Goal: Task Accomplishment & Management: Complete application form

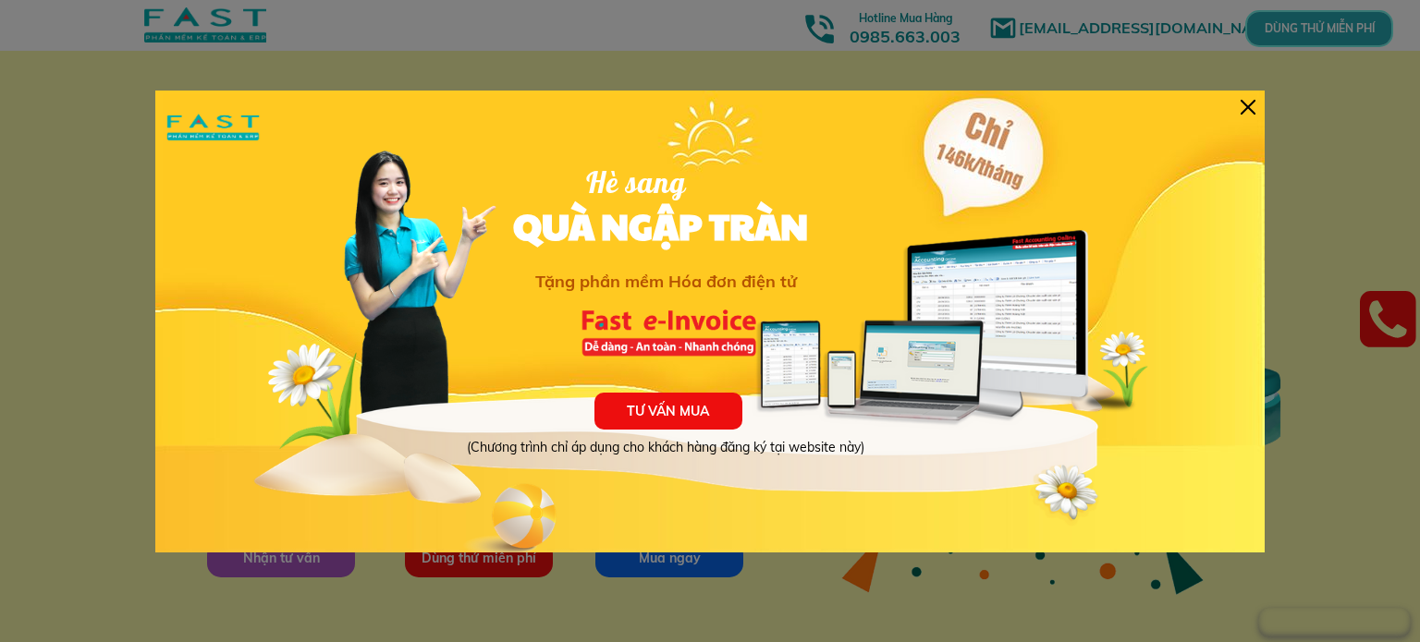
click at [1241, 104] on div at bounding box center [1247, 107] width 15 height 15
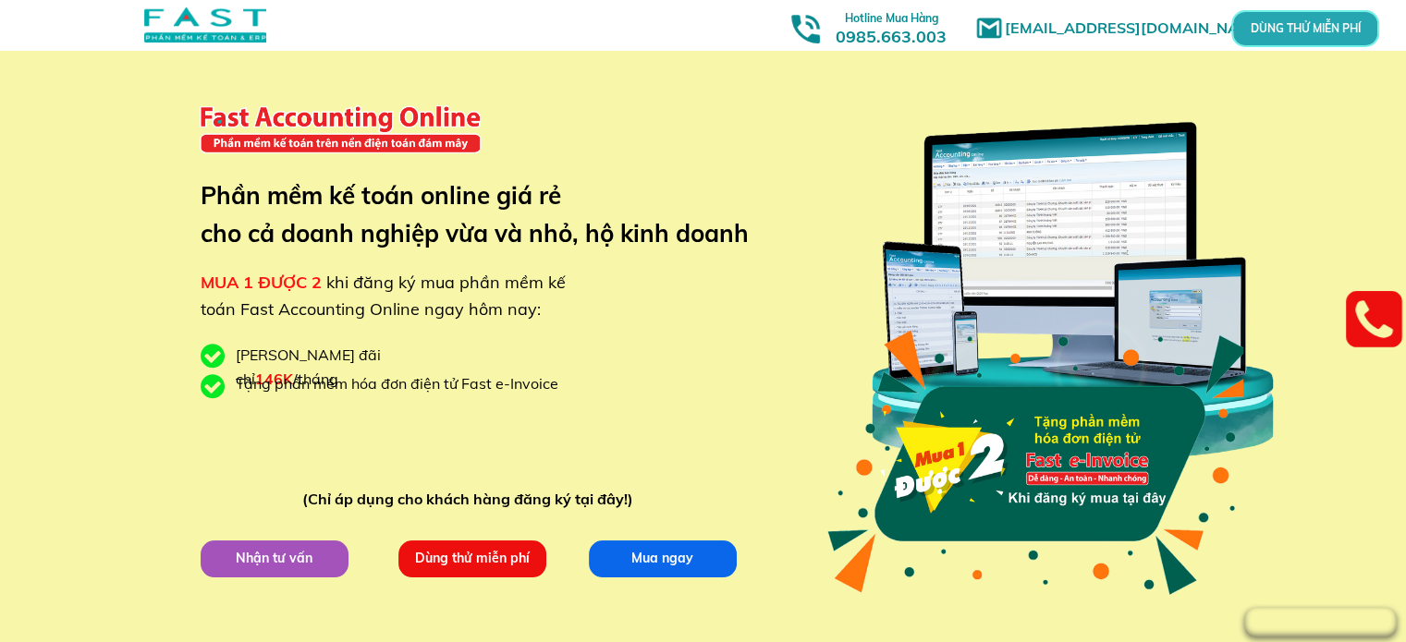
click at [440, 556] on p "Dùng thử miễn phí" at bounding box center [472, 559] width 148 height 37
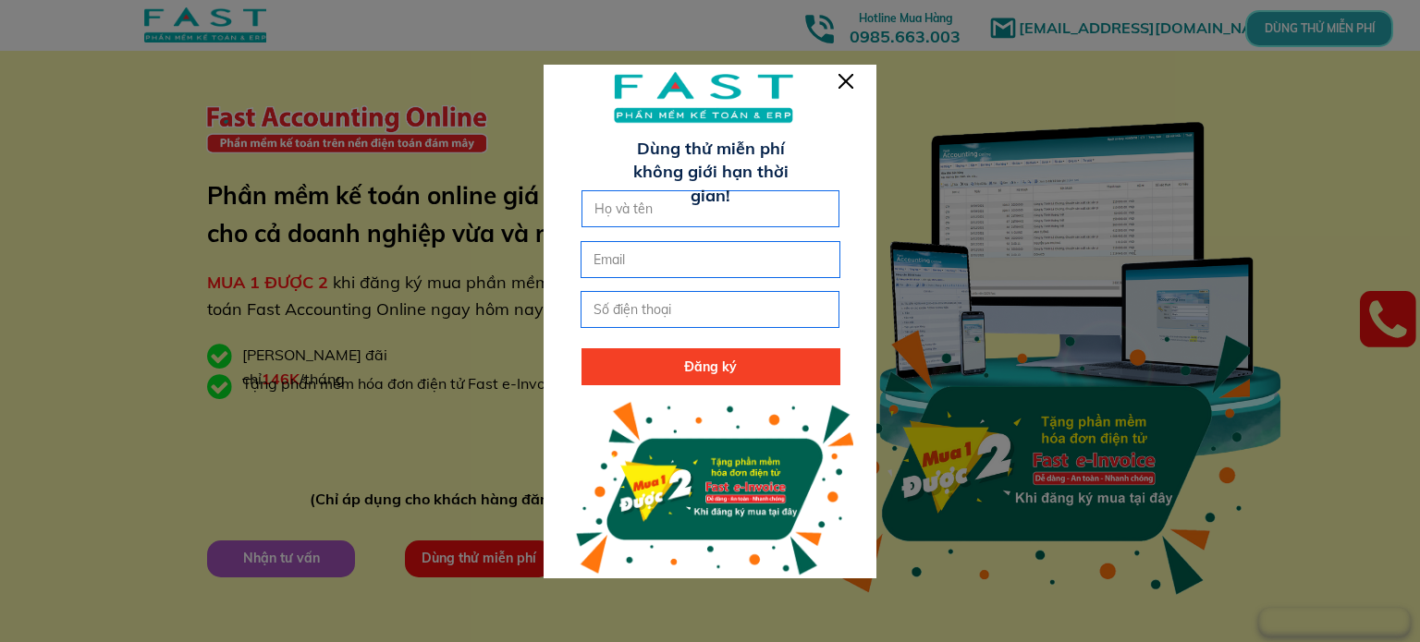
click at [771, 201] on input "text" at bounding box center [711, 208] width 242 height 35
click at [771, 201] on input "ht" at bounding box center [711, 208] width 242 height 35
type input "h"
type input "thương"
click at [720, 310] on input "tel" at bounding box center [710, 309] width 242 height 35
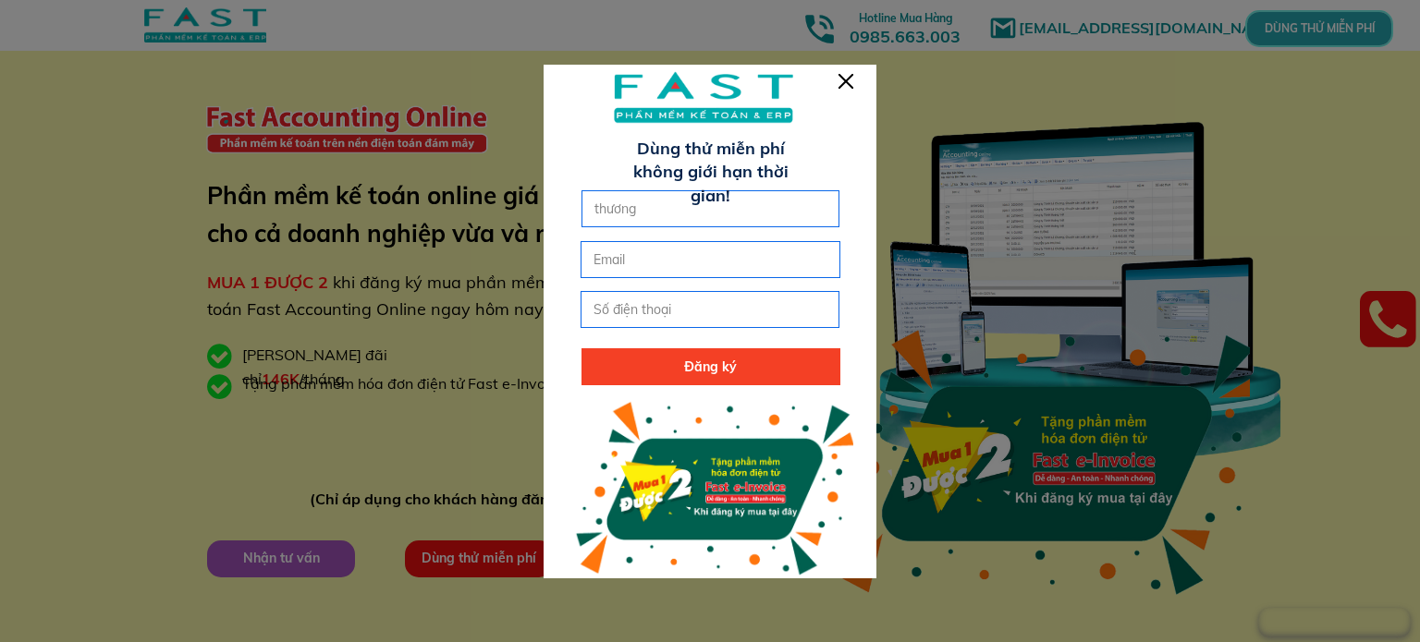
click at [149, 409] on div at bounding box center [710, 321] width 1420 height 642
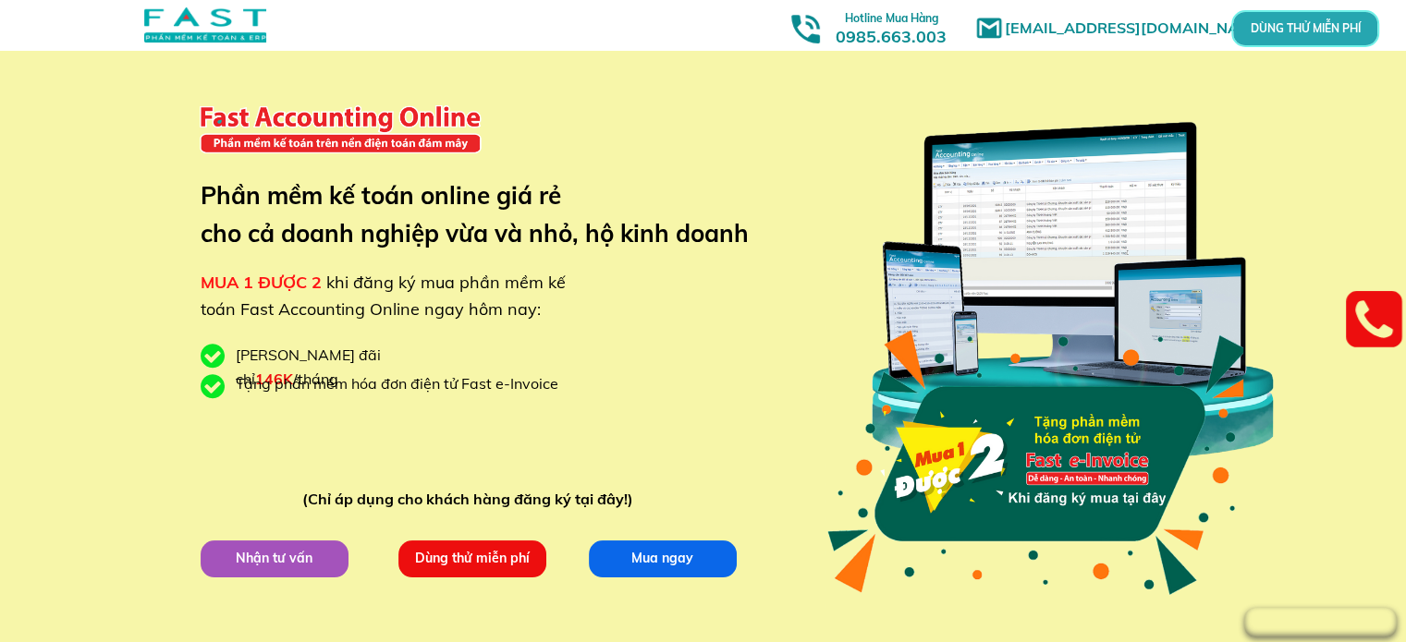
click at [491, 543] on p "Dùng thử miễn phí" at bounding box center [472, 559] width 148 height 37
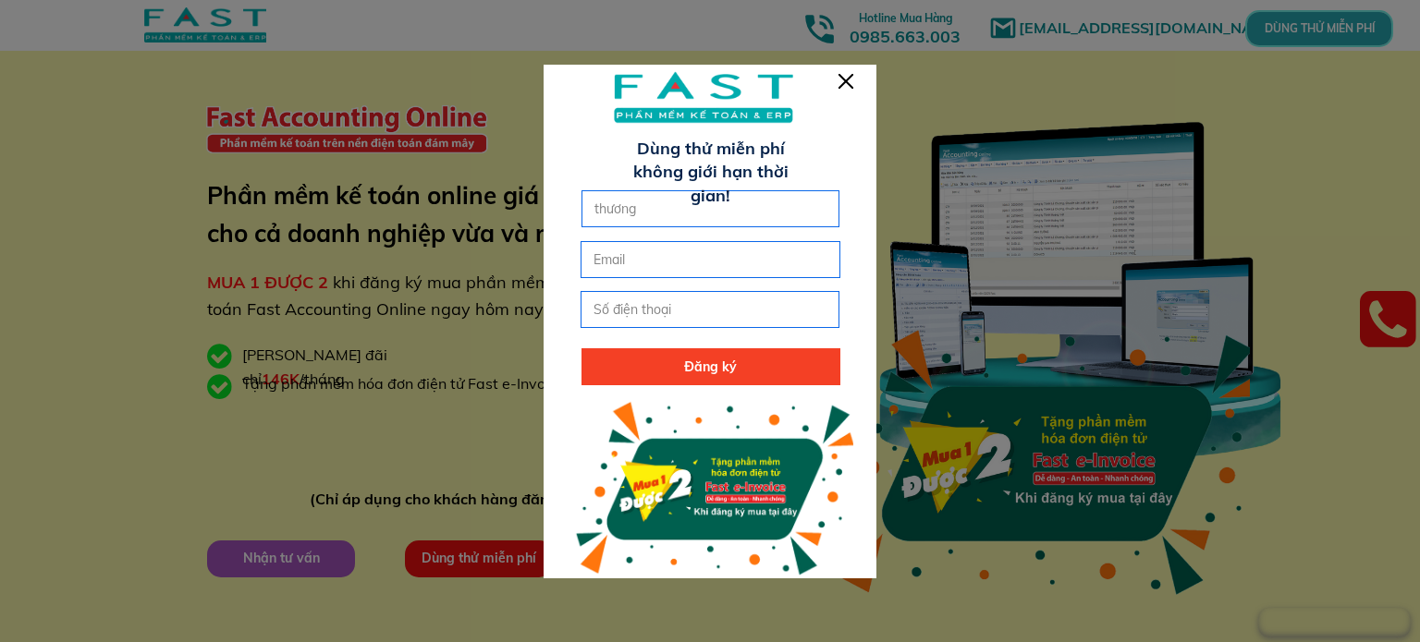
click at [668, 324] on input "tel" at bounding box center [710, 309] width 242 height 35
type input "0989375733"
click at [739, 370] on p "Đăng ký" at bounding box center [710, 366] width 259 height 37
click at [720, 265] on input "email" at bounding box center [710, 259] width 242 height 35
click at [681, 365] on p "Đăng ký" at bounding box center [710, 366] width 259 height 37
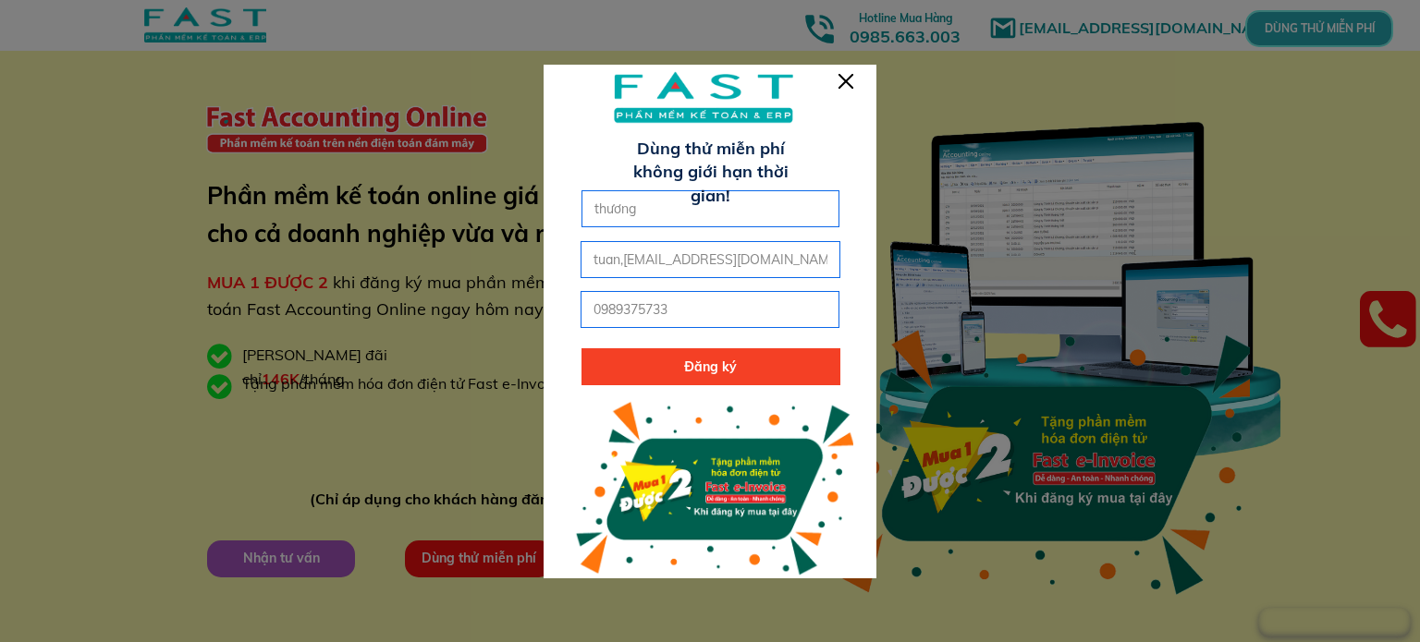
click at [835, 246] on div "tuan,[EMAIL_ADDRESS][DOMAIN_NAME]" at bounding box center [709, 259] width 257 height 35
click at [731, 362] on p "Đăng ký" at bounding box center [710, 366] width 259 height 37
type input "t"
click at [737, 369] on p "Đăng ký" at bounding box center [710, 366] width 259 height 37
click at [854, 77] on div at bounding box center [710, 327] width 333 height 527
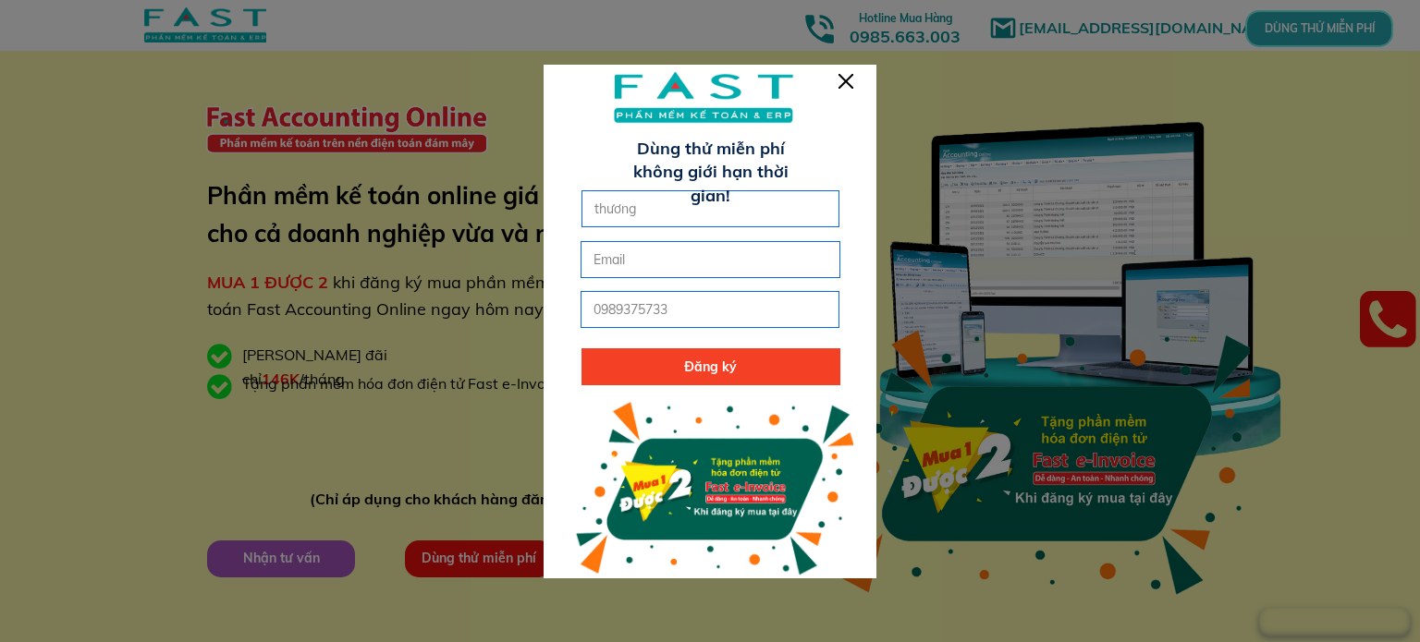
click at [237, 447] on div at bounding box center [710, 321] width 1420 height 642
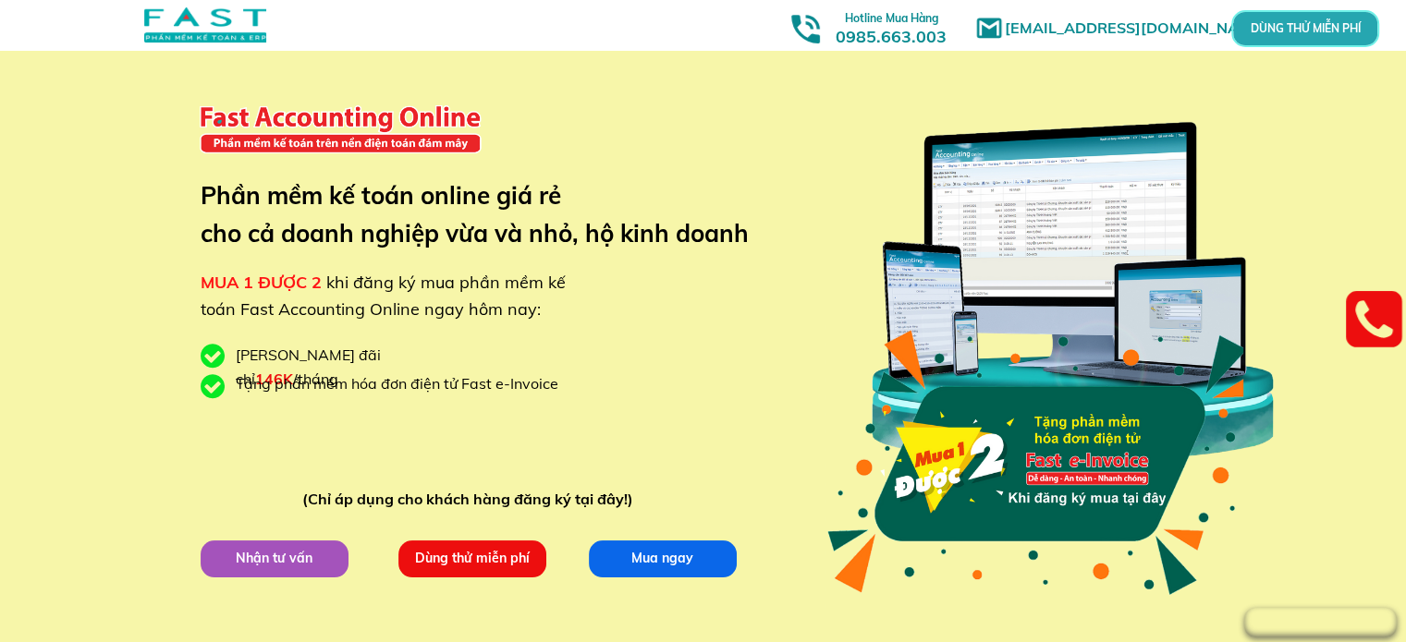
click at [525, 557] on p "Dùng thử miễn phí" at bounding box center [471, 558] width 148 height 37
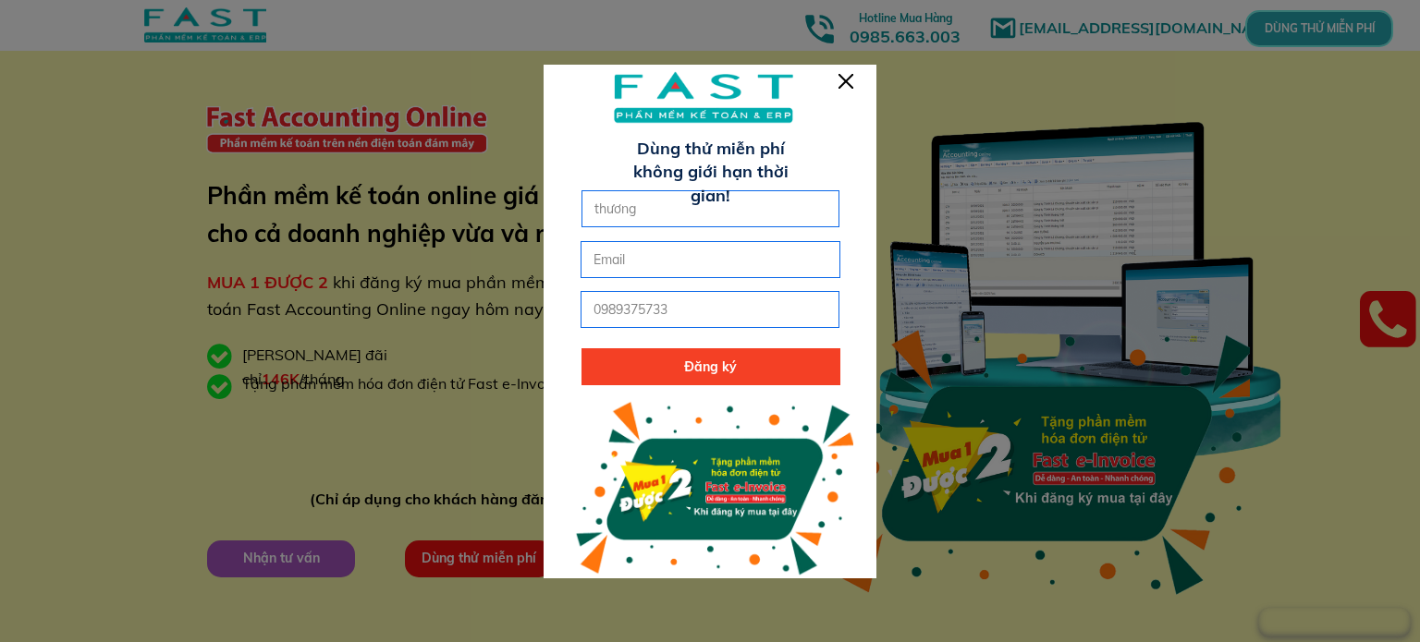
click at [707, 368] on p "Đăng ký" at bounding box center [710, 366] width 259 height 37
click at [685, 269] on input "email" at bounding box center [710, 259] width 242 height 35
click at [597, 260] on input "tuan,[EMAIL_ADDRESS],com" at bounding box center [710, 259] width 242 height 35
type input "Tuan,[EMAIL_ADDRESS],com"
click at [727, 367] on p "Đăng ký" at bounding box center [710, 366] width 259 height 37
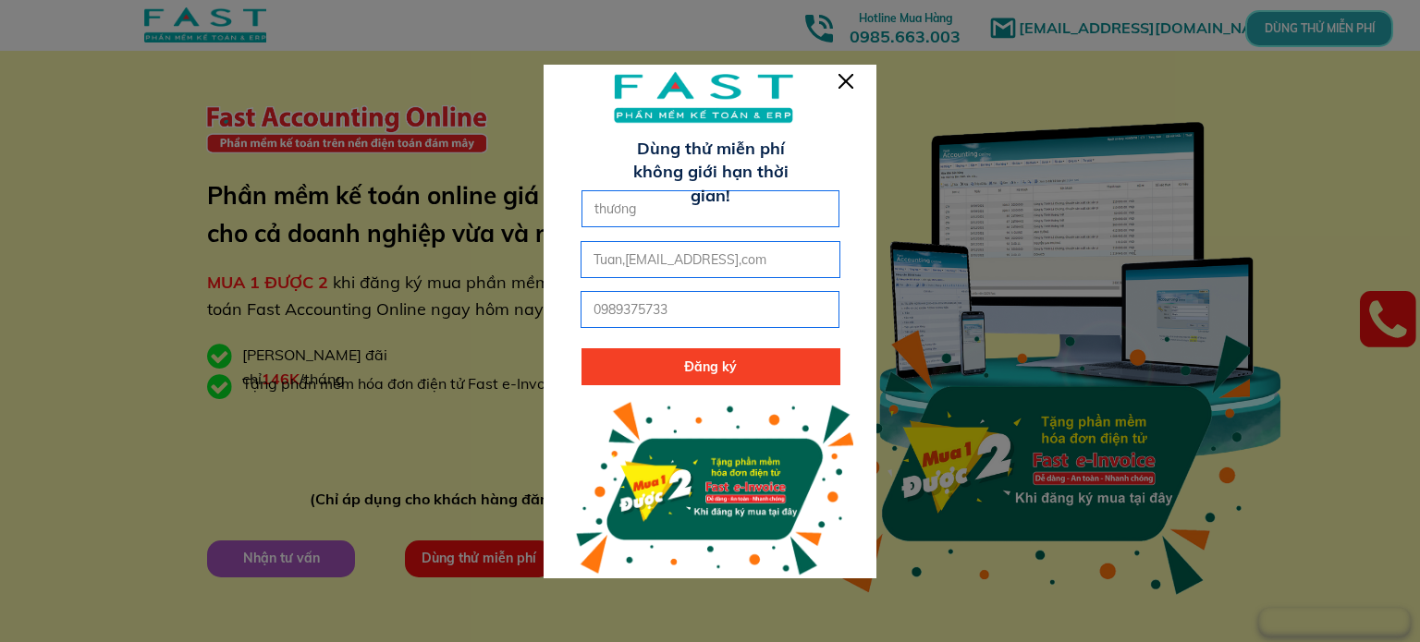
click at [1036, 226] on div at bounding box center [710, 321] width 1420 height 642
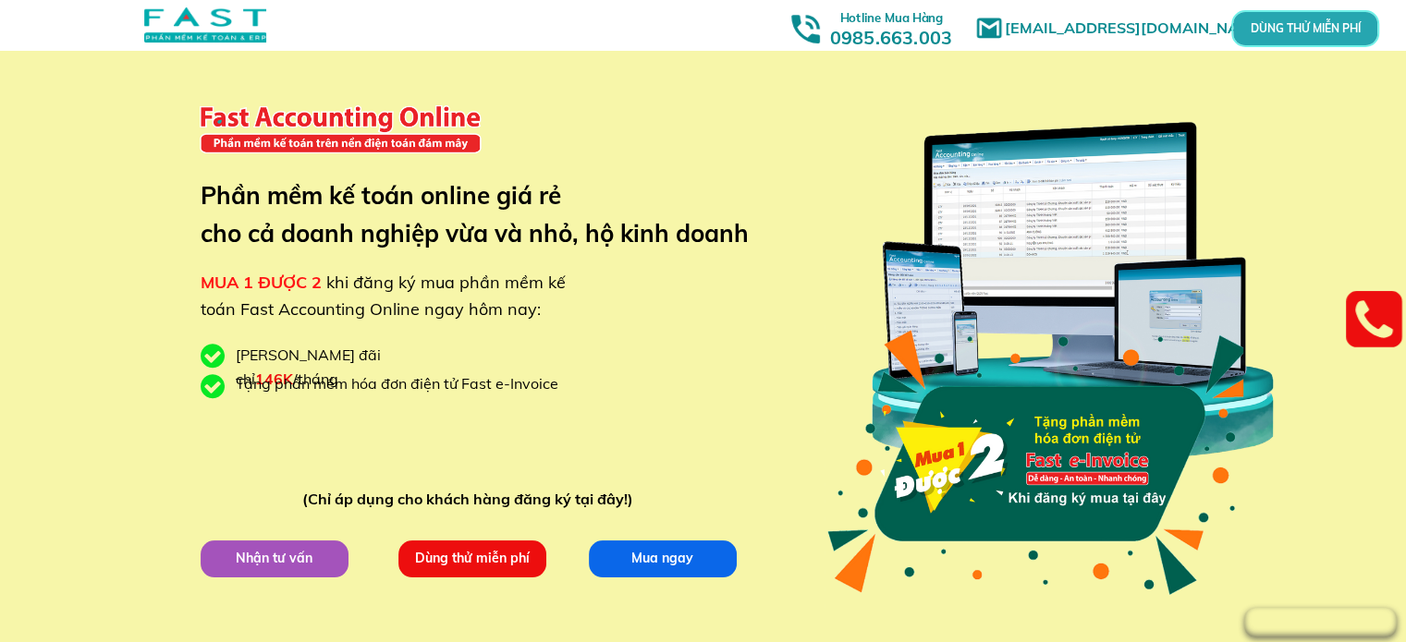
click at [918, 31] on h3 "Hotline Mua Hàng 0985.663.003" at bounding box center [891, 27] width 166 height 44
click at [1289, 26] on p "DÙNG THỬ MIỄN PHÍ" at bounding box center [1304, 29] width 43 height 10
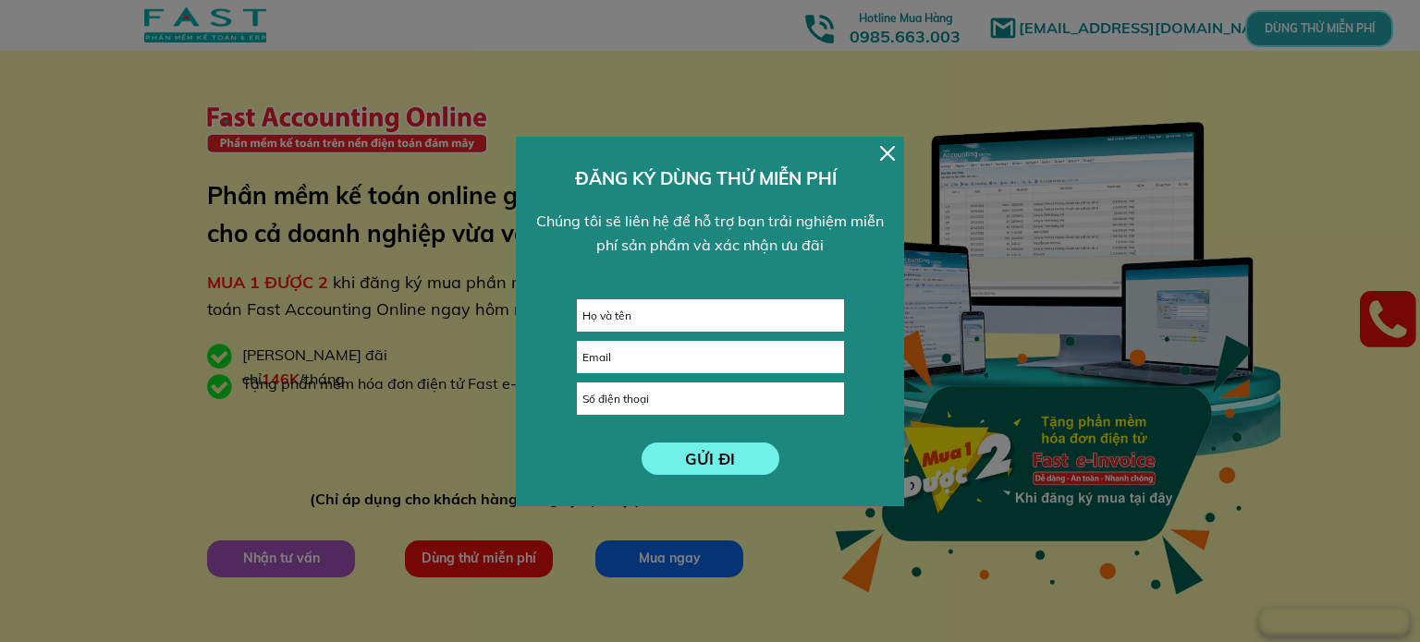
click at [751, 300] on input "text" at bounding box center [710, 315] width 265 height 31
click at [743, 314] on input "text" at bounding box center [710, 315] width 265 height 31
click at [743, 314] on input "t" at bounding box center [710, 315] width 265 height 31
type input "thương"
click at [713, 395] on input "tel" at bounding box center [710, 399] width 265 height 31
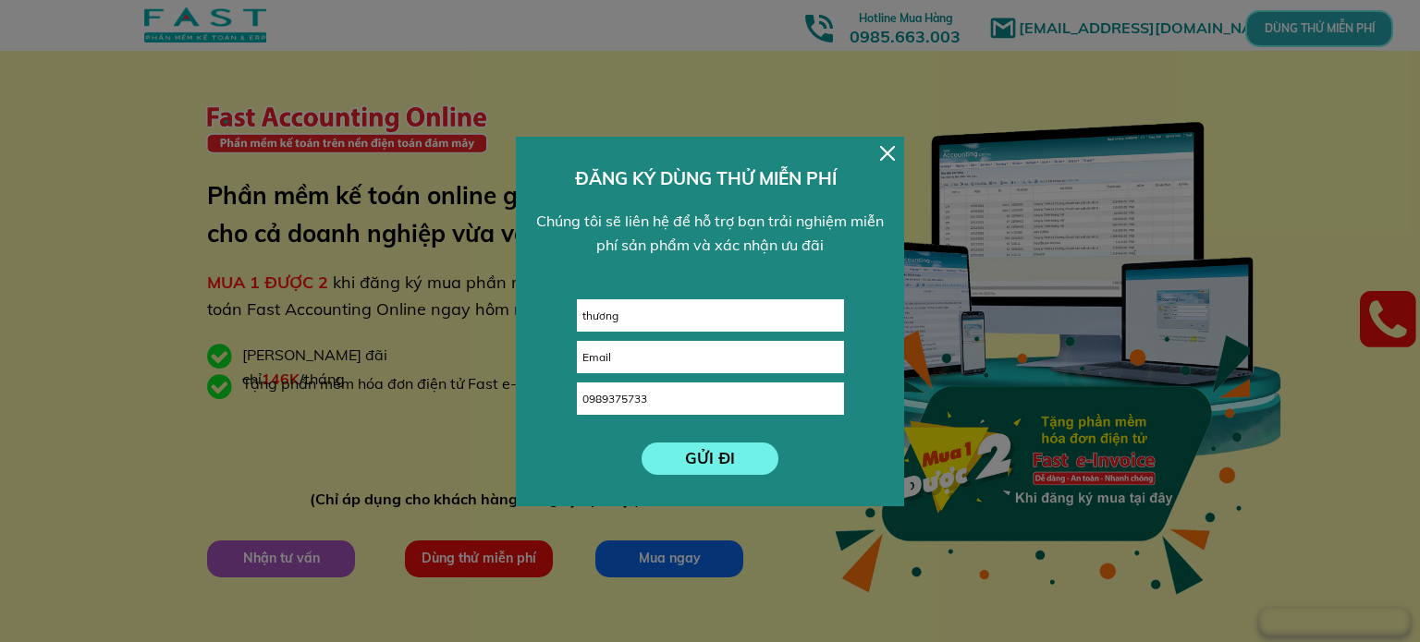
type input "0989375733"
click at [710, 454] on p "GỬI ĐI" at bounding box center [710, 459] width 138 height 32
click at [650, 354] on input "email" at bounding box center [710, 357] width 265 height 31
type input "Tuan,[EMAIL_ADDRESS],com"
click at [707, 463] on p "GỬI ĐI" at bounding box center [710, 459] width 138 height 32
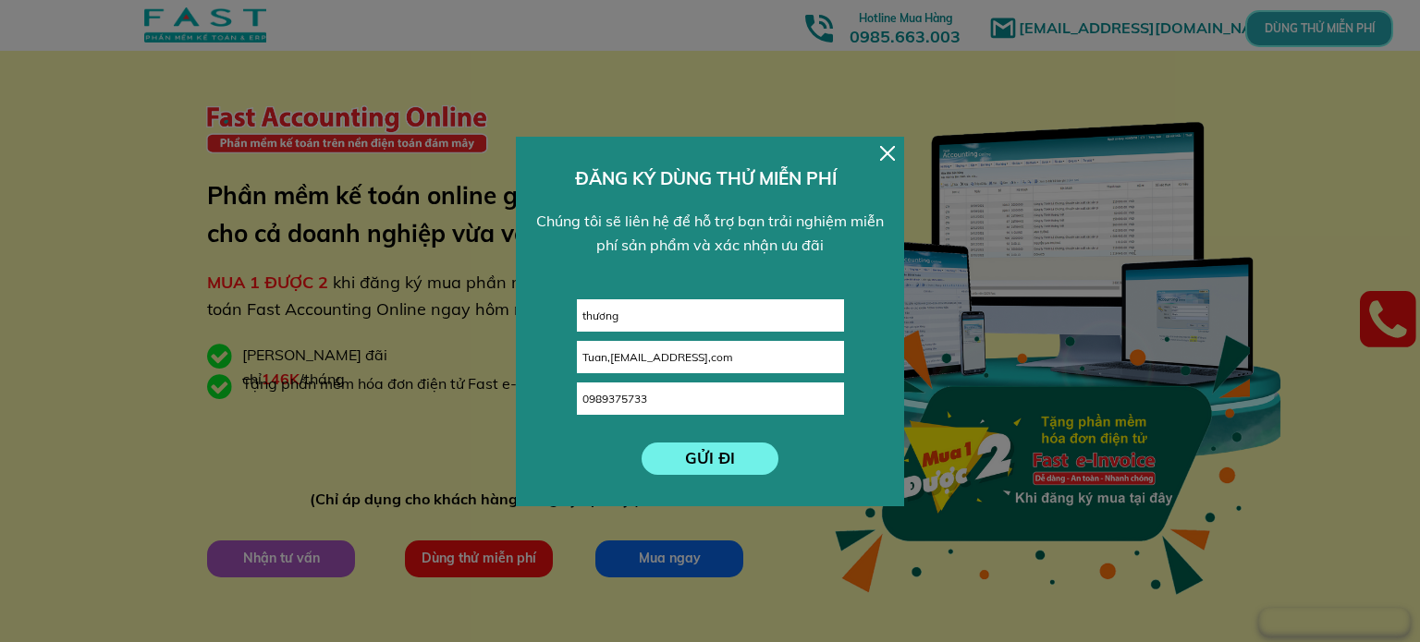
click at [837, 465] on form "GỬI ĐI thương Tuan,[EMAIL_ADDRESS],com 0989375733" at bounding box center [710, 387] width 267 height 176
click at [769, 456] on p "GỬI ĐI" at bounding box center [710, 459] width 138 height 32
click at [906, 158] on div at bounding box center [710, 321] width 1420 height 642
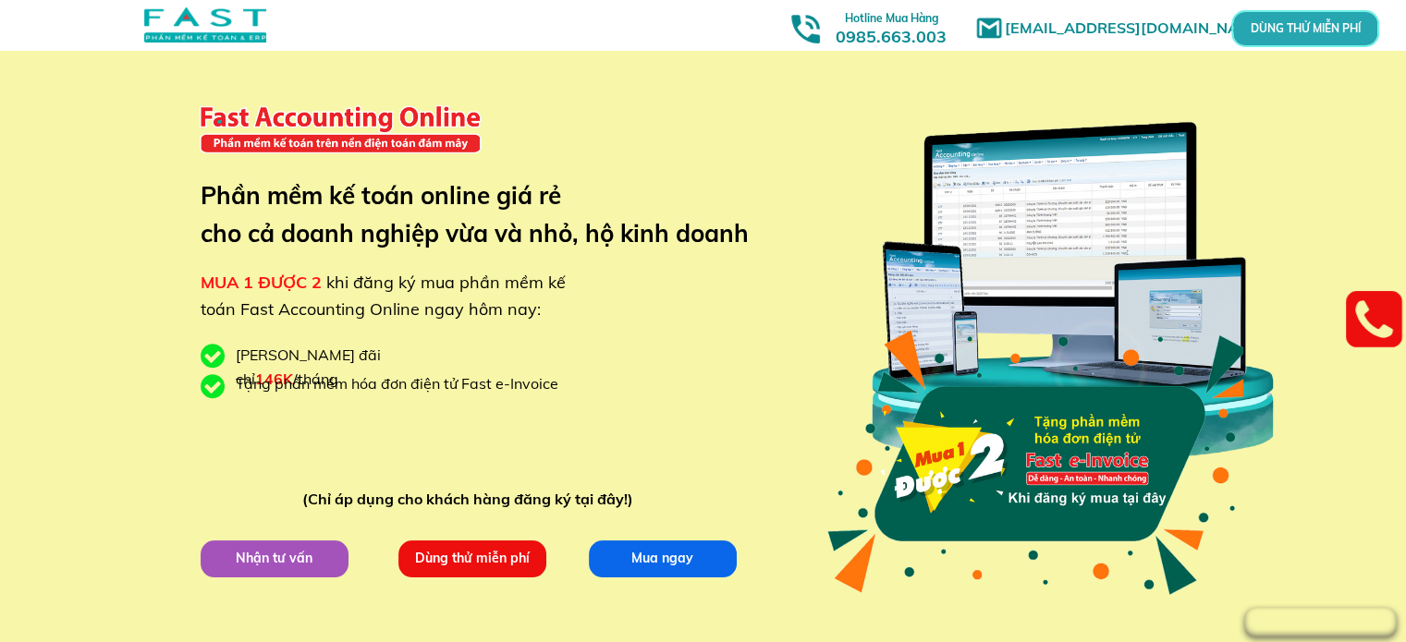
click at [318, 560] on p "Nhận tư vấn" at bounding box center [274, 558] width 148 height 37
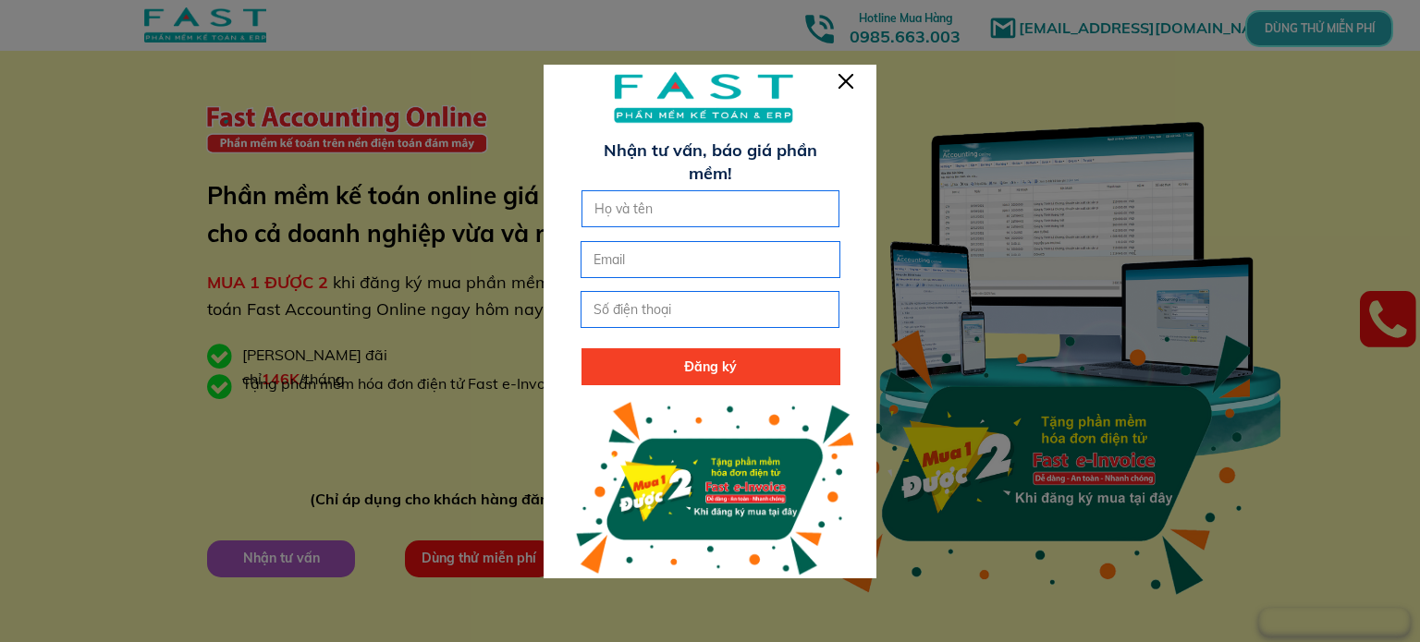
click at [844, 79] on div at bounding box center [845, 81] width 15 height 15
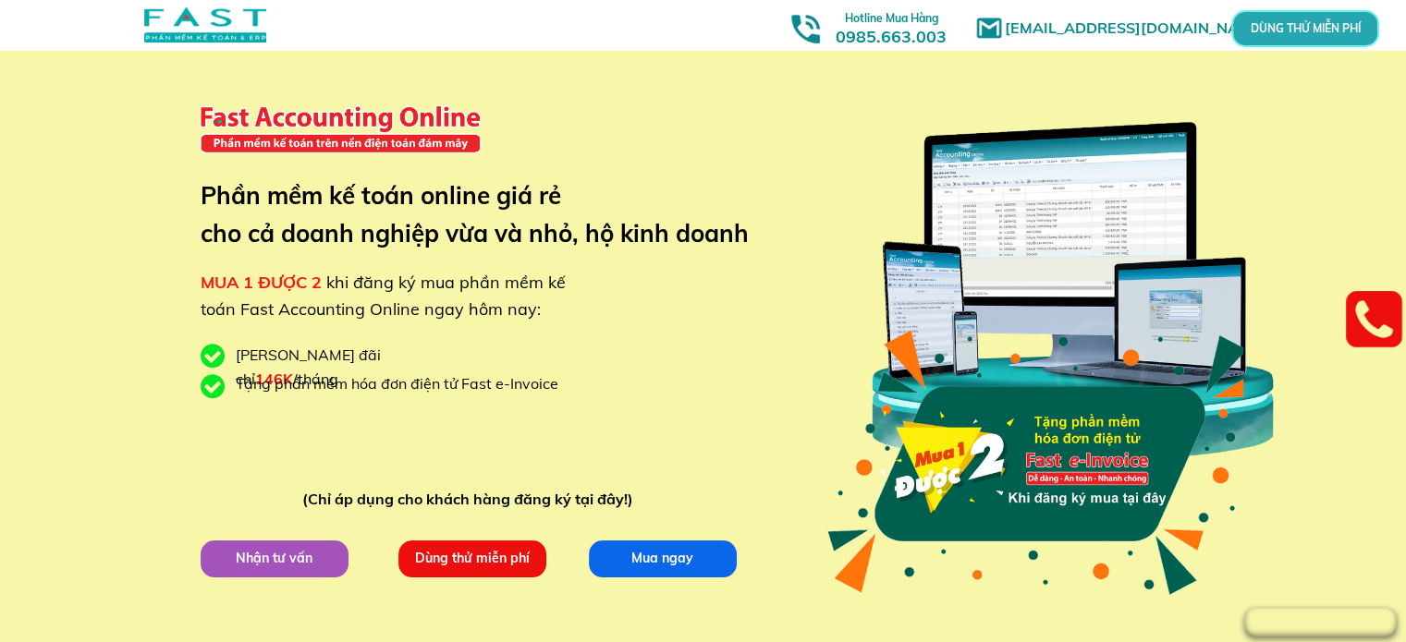
click at [116, 453] on div "[EMAIL_ADDRESS][DOMAIN_NAME] MUA 1 ĐƯỢC 2 khi đăng ký mua phần mềm kế toán Fast…" at bounding box center [703, 348] width 1406 height 697
click at [116, 451] on div "[EMAIL_ADDRESS][DOMAIN_NAME] MUA 1 ĐƯỢC 2 khi đăng ký mua phần mềm kế toán Fast…" at bounding box center [703, 348] width 1406 height 697
click at [460, 560] on p "Dùng thử miễn phí" at bounding box center [471, 558] width 148 height 37
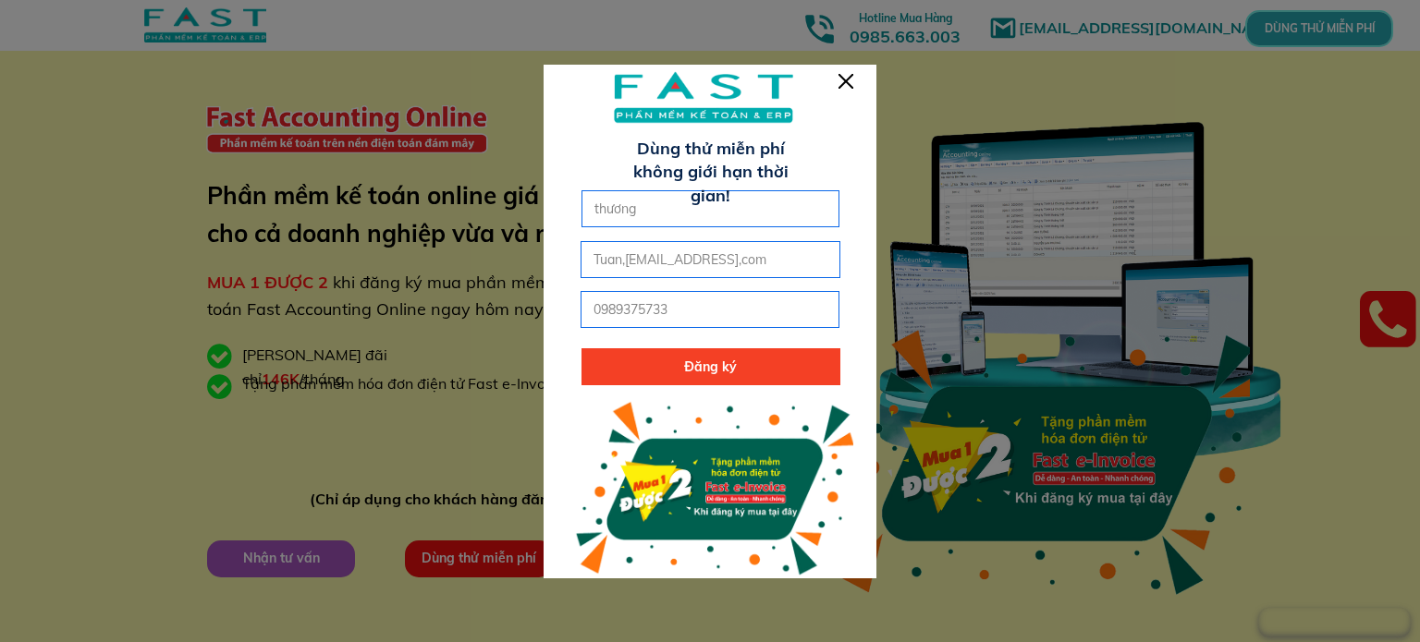
click at [739, 354] on p "Đăng ký" at bounding box center [710, 366] width 259 height 37
click at [788, 254] on input "Tuan,[EMAIL_ADDRESS],com" at bounding box center [710, 259] width 242 height 35
click at [625, 250] on input "Tuan,[EMAIL_ADDRESS],com" at bounding box center [710, 259] width 242 height 35
click at [745, 258] on input "[EMAIL_ADDRESS],com" at bounding box center [710, 259] width 242 height 35
type input "[EMAIL_ADDRESS][DOMAIN_NAME]"
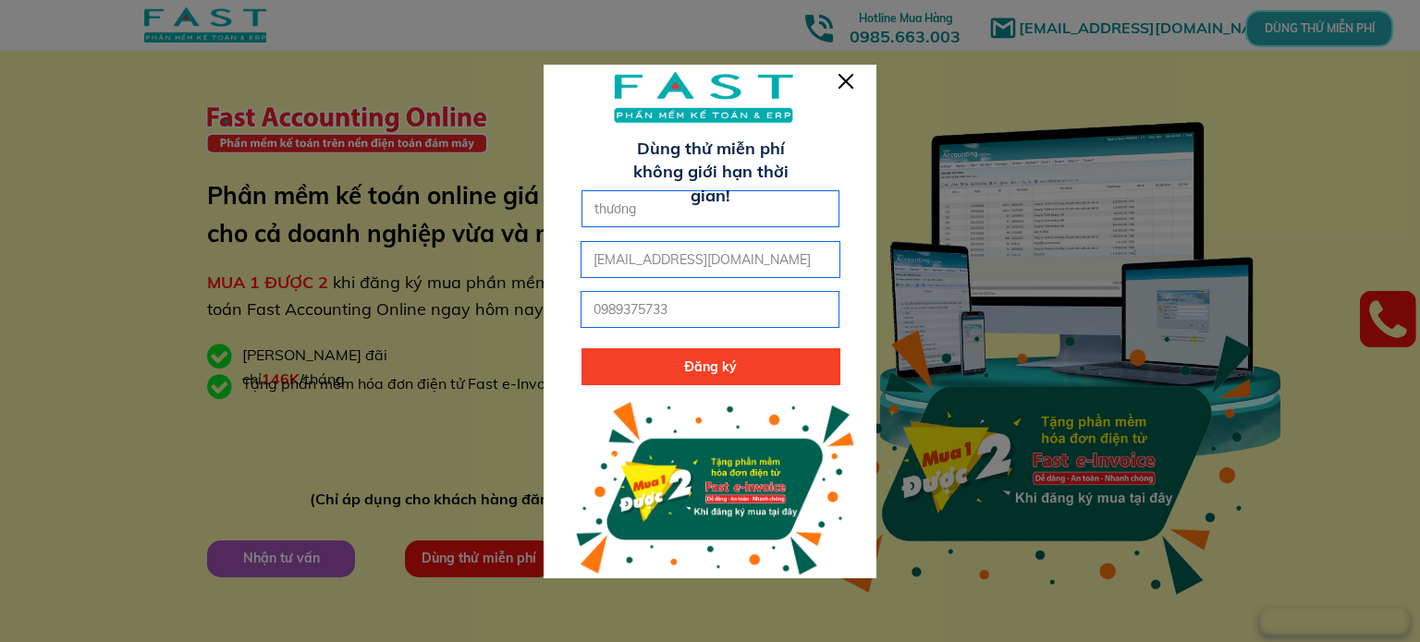
click at [760, 353] on p "Đăng ký" at bounding box center [710, 366] width 259 height 37
